Goal: Information Seeking & Learning: Learn about a topic

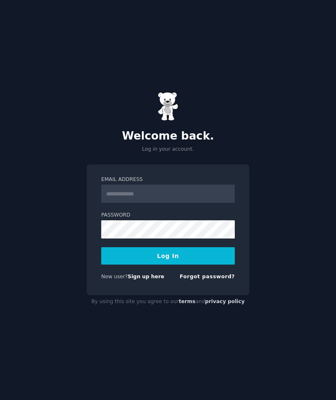
click at [129, 203] on input "Email Address" at bounding box center [167, 194] width 133 height 18
type input "**********"
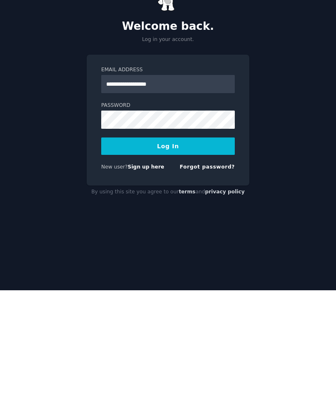
click at [186, 247] on button "Log In" at bounding box center [167, 255] width 133 height 17
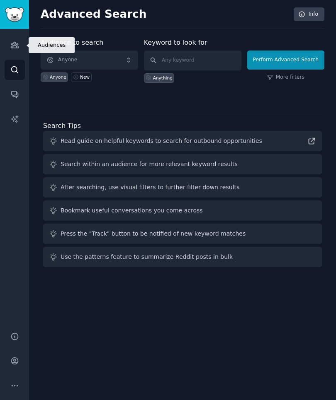
click at [19, 52] on link "Audiences" at bounding box center [15, 45] width 20 height 20
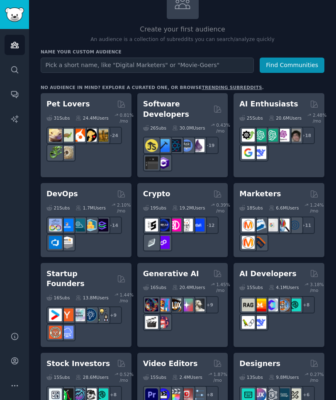
scroll to position [66, 0]
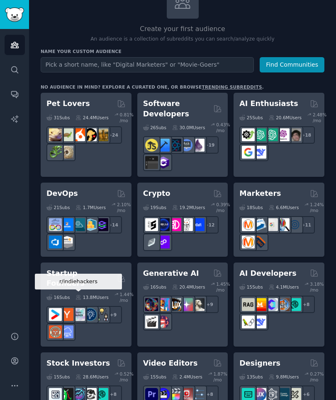
click at [83, 308] on img at bounding box center [78, 314] width 13 height 13
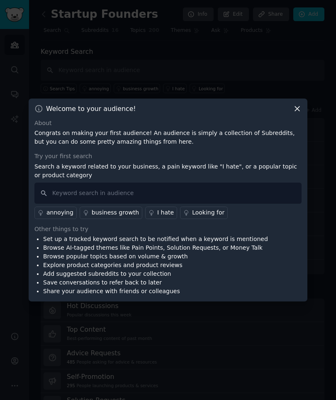
click at [300, 113] on icon at bounding box center [296, 108] width 9 height 9
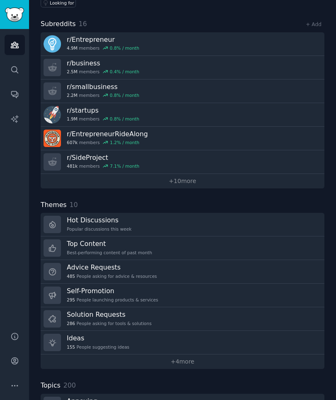
scroll to position [100, 0]
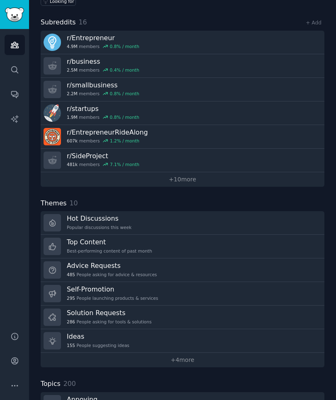
click at [158, 164] on link "r/ SideProject 481k members 7.1 % / month" at bounding box center [182, 161] width 283 height 24
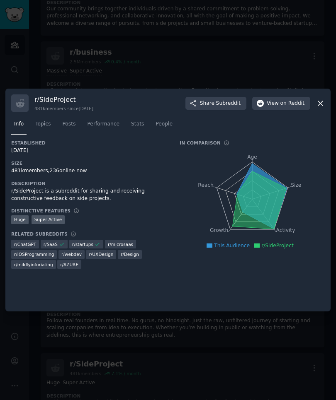
click at [285, 107] on span "on Reddit" at bounding box center [292, 103] width 24 height 7
